Goal: Information Seeking & Learning: Learn about a topic

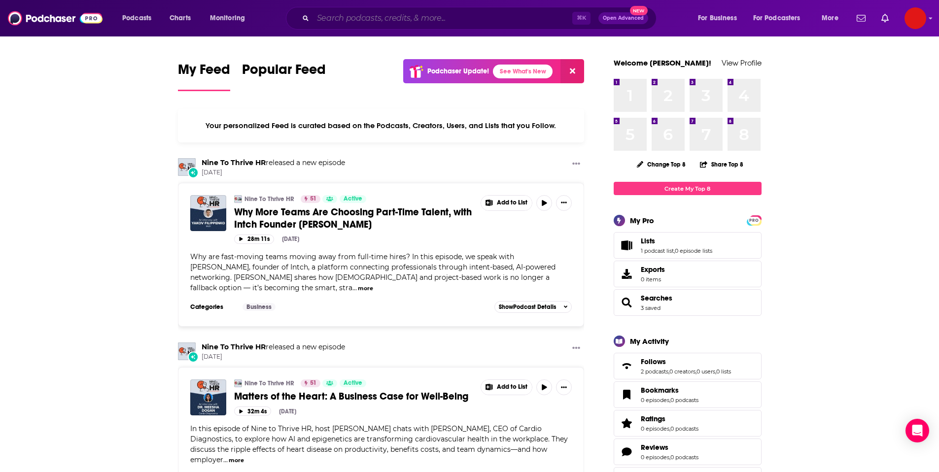
click at [412, 18] on input "Search podcasts, credits, & more..." at bounding box center [442, 18] width 259 height 16
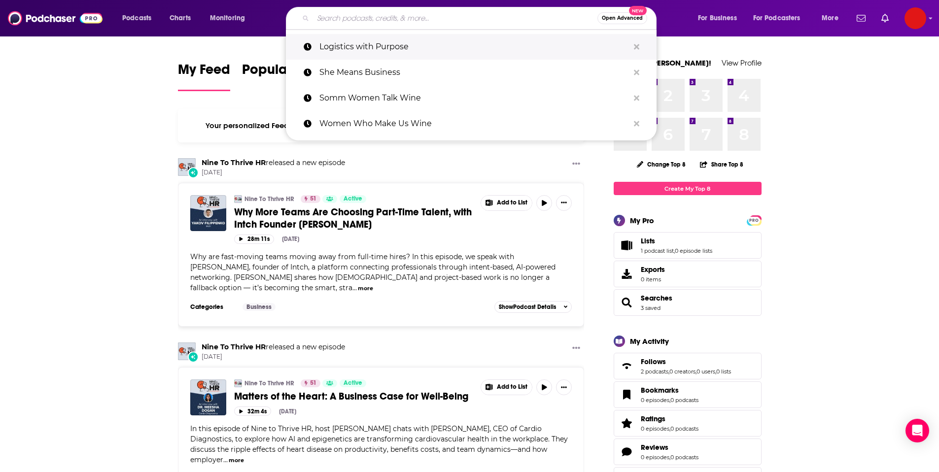
click at [459, 42] on p "Logistics with Purpose" at bounding box center [474, 47] width 310 height 26
type input "Logistics with Purpose"
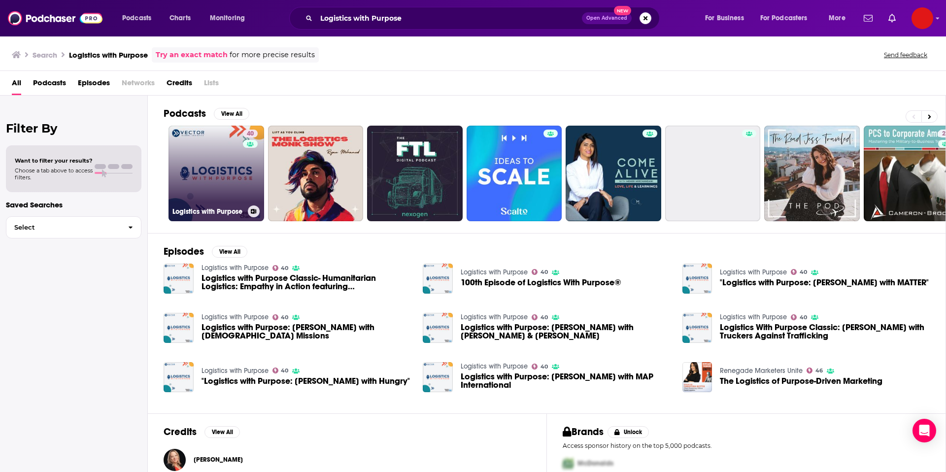
click at [223, 174] on link "40 Logistics with Purpose" at bounding box center [217, 174] width 96 height 96
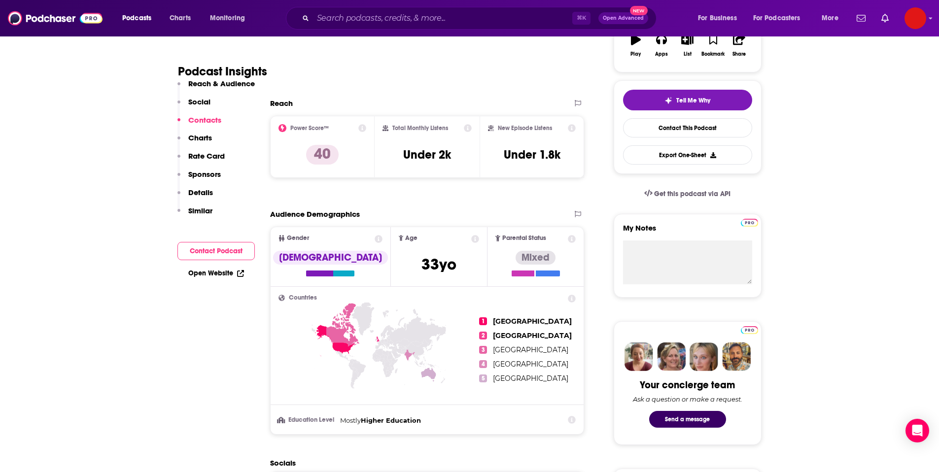
scroll to position [181, 0]
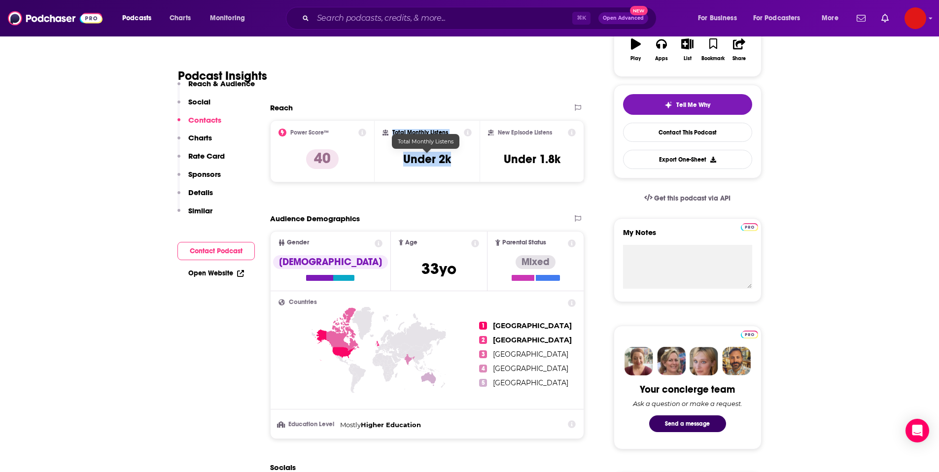
drag, startPoint x: 457, startPoint y: 160, endPoint x: 379, endPoint y: 159, distance: 78.4
click at [379, 159] on div "Total Monthly Listens Under 2k" at bounding box center [427, 151] width 105 height 62
click at [432, 160] on h3 "Under 2k" at bounding box center [427, 159] width 48 height 15
drag, startPoint x: 458, startPoint y: 164, endPoint x: 403, endPoint y: 162, distance: 55.7
click at [403, 163] on div "Total Monthly Listens Under 2k" at bounding box center [426, 151] width 89 height 45
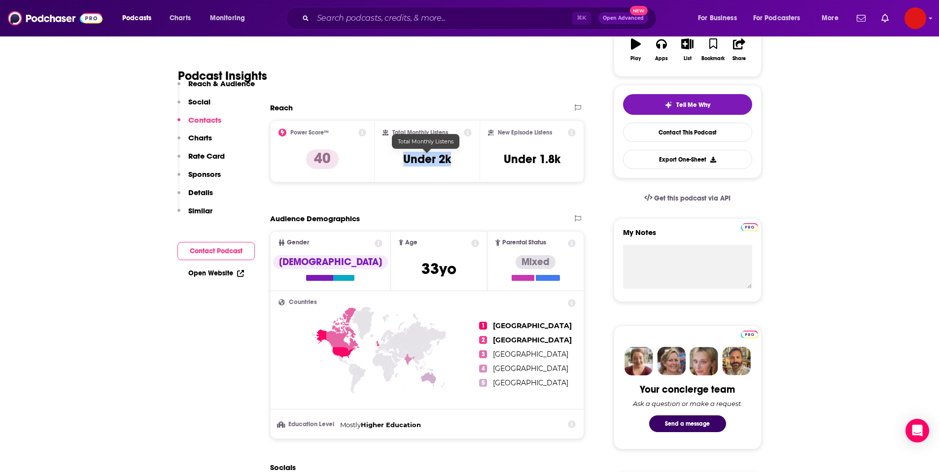
copy h3 "Under 2k"
